Goal: Find specific page/section: Find specific page/section

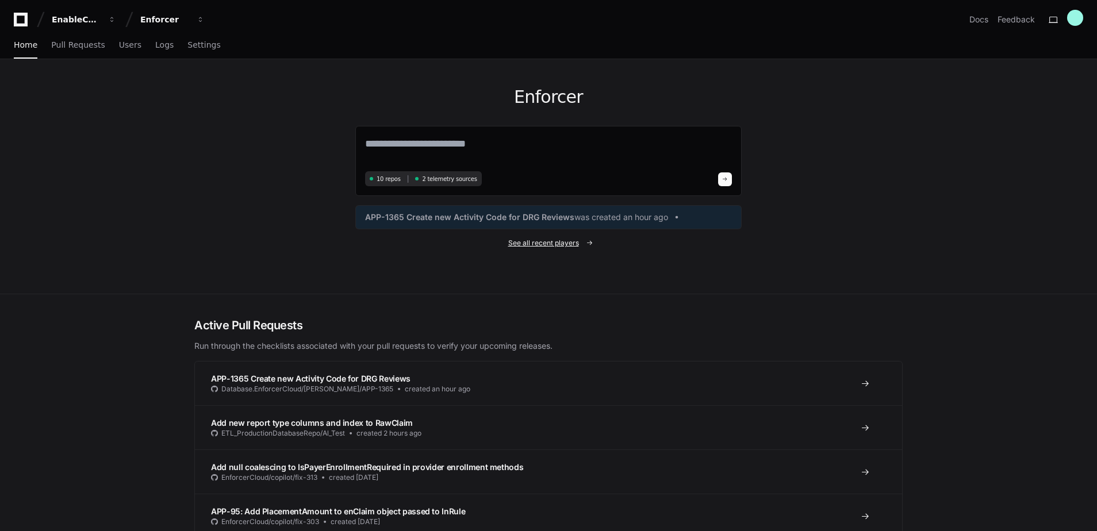
click at [536, 243] on span "See all recent players" at bounding box center [543, 243] width 71 height 9
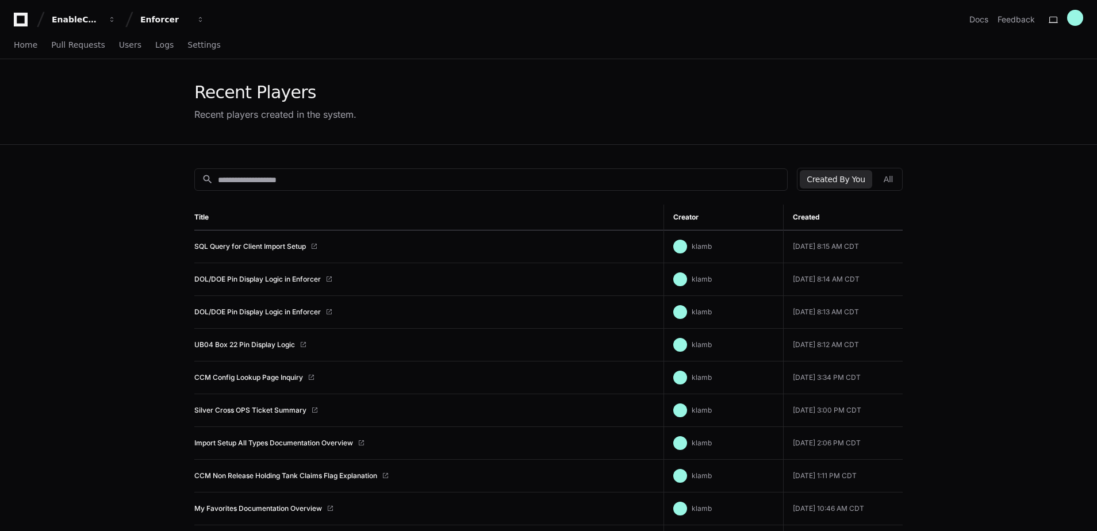
click at [875, 177] on div "Created By You All" at bounding box center [850, 179] width 106 height 23
click at [881, 179] on button "All" at bounding box center [888, 179] width 23 height 18
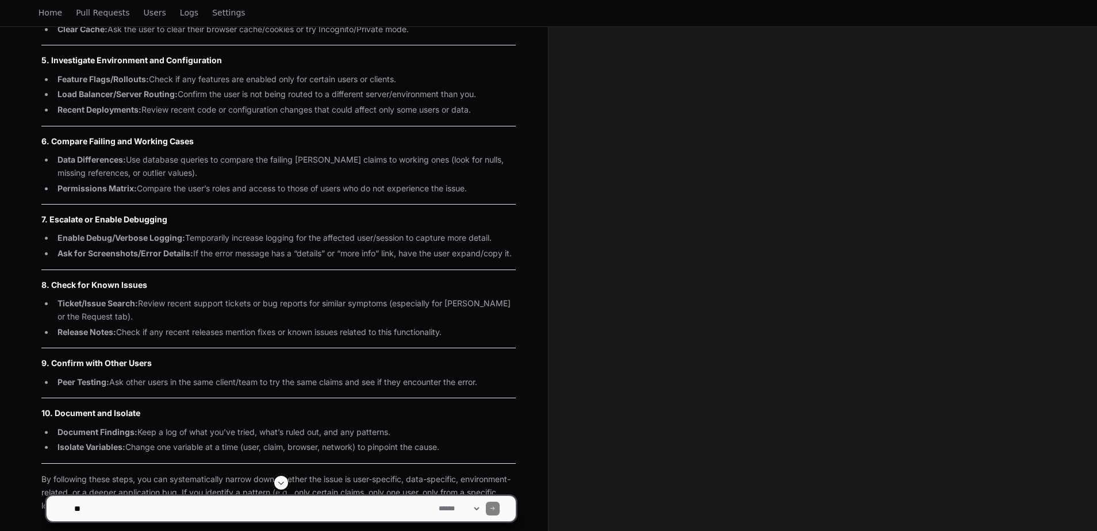
scroll to position [1976, 0]
